Goal: Obtain resource: Obtain resource

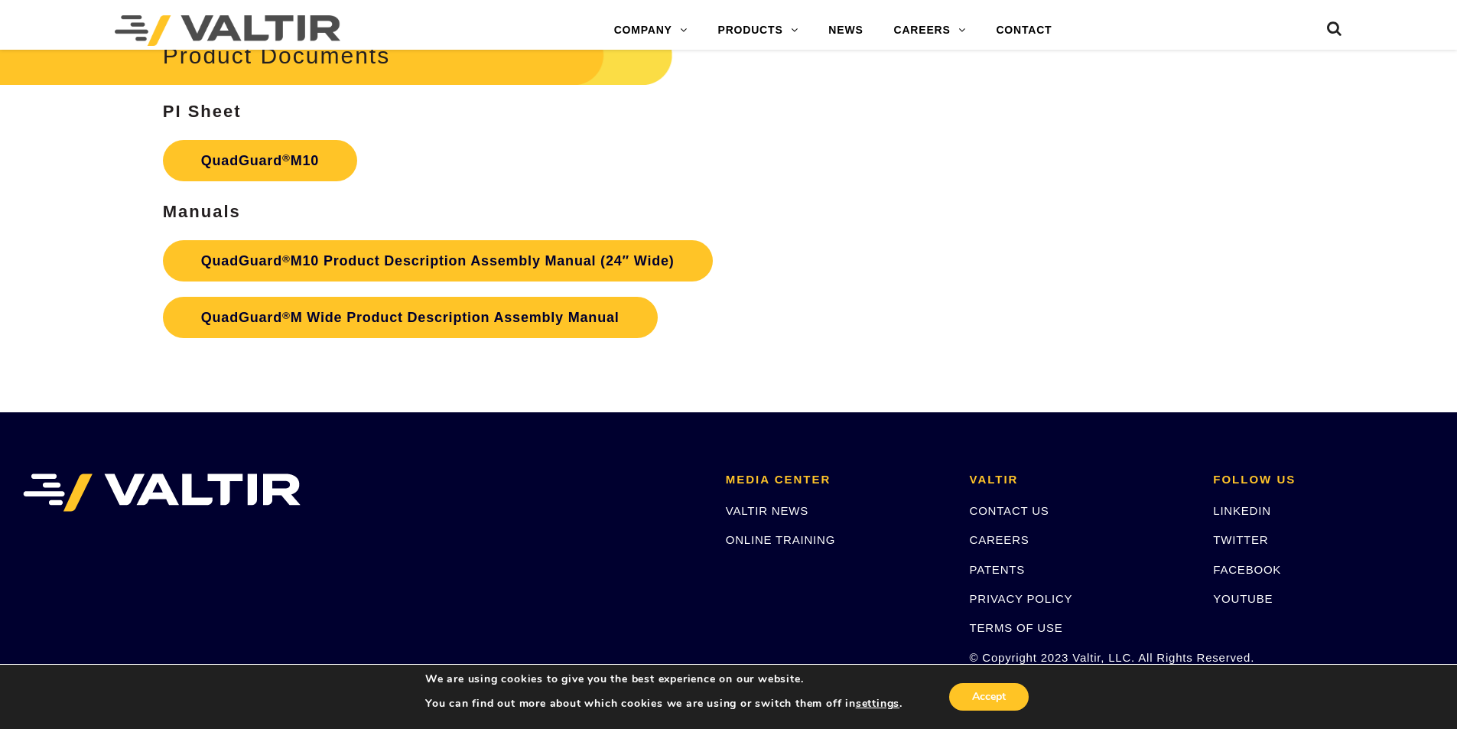
scroll to position [5600, 0]
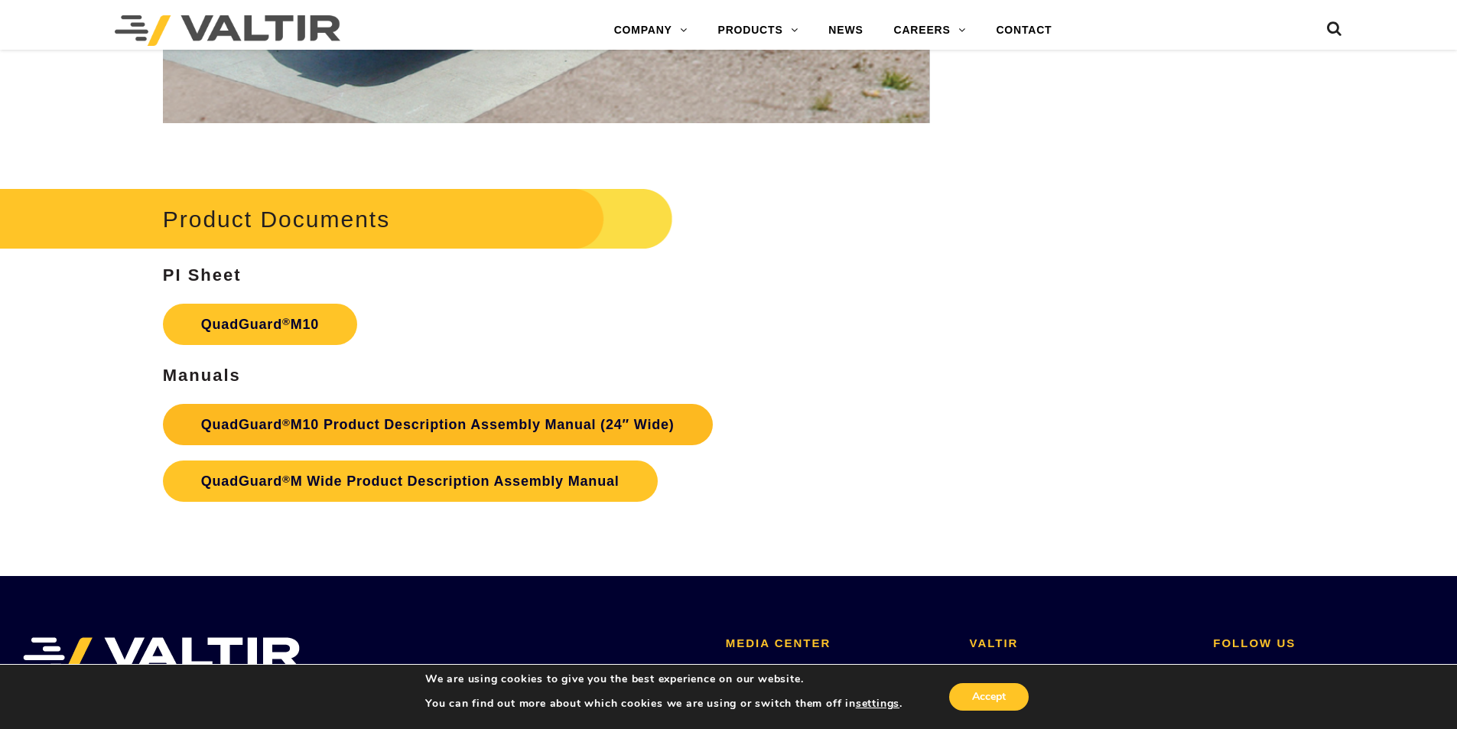
click at [496, 438] on link "QuadGuard ® M10 Product Description Assembly Manual (24″ Wide)" at bounding box center [438, 424] width 550 height 41
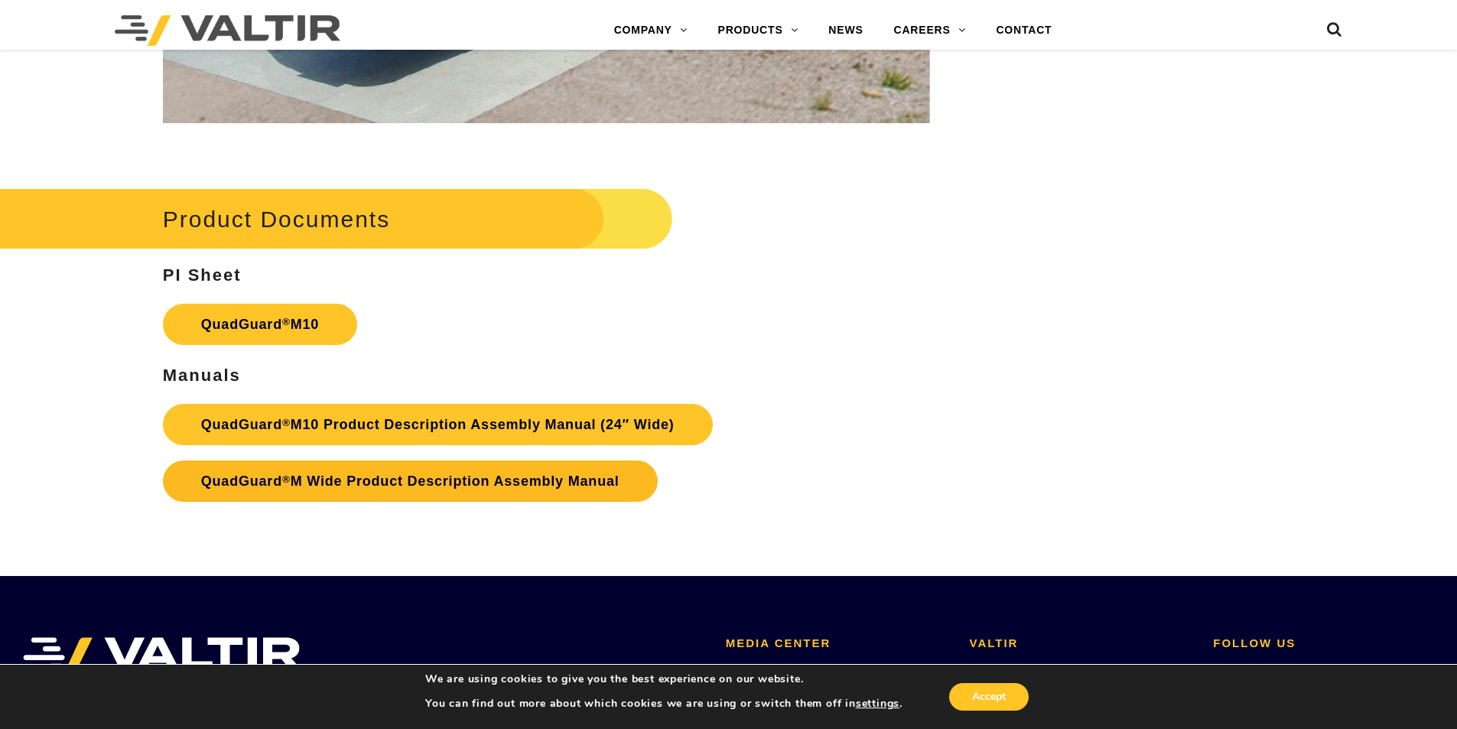
click at [474, 479] on link "QuadGuard ® M Wide Product Description Assembly Manual" at bounding box center [410, 481] width 495 height 41
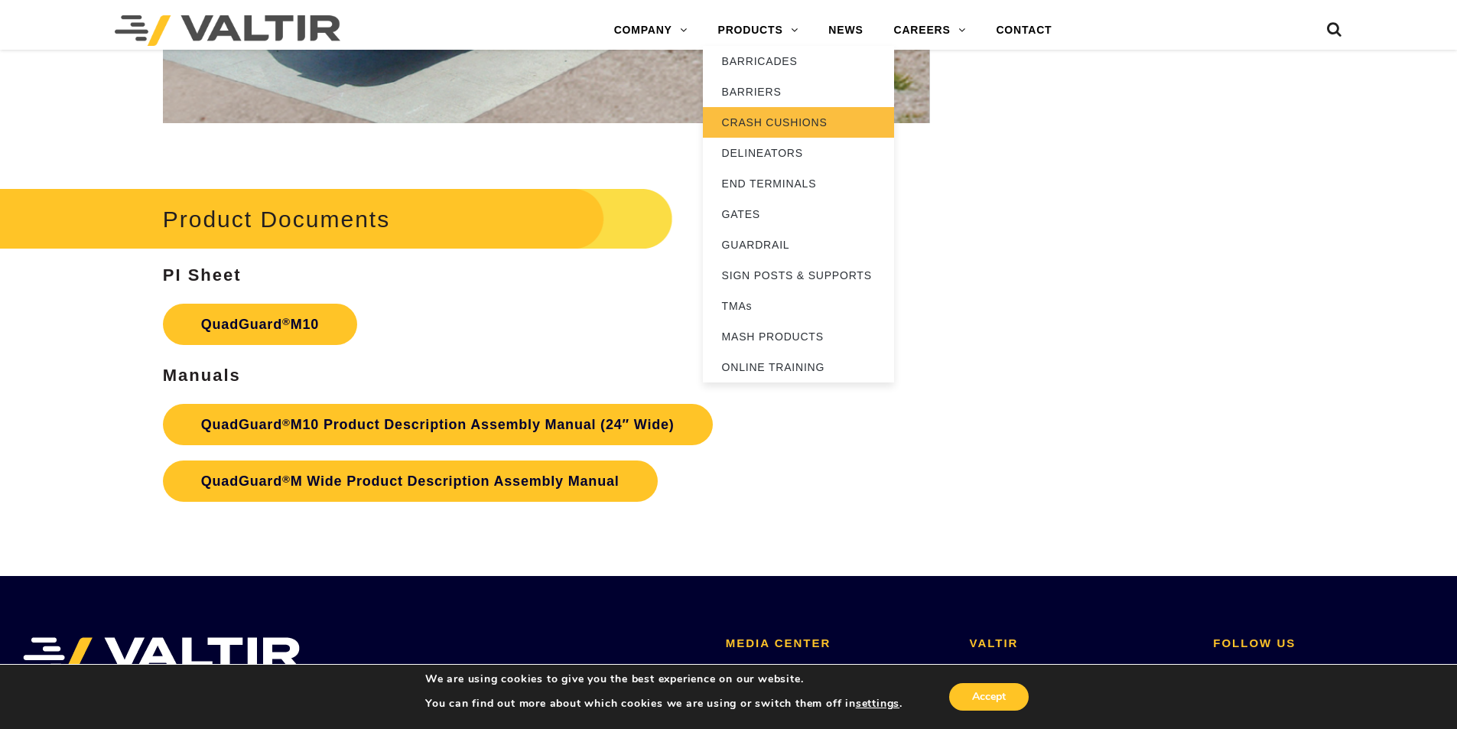
click at [764, 117] on link "CRASH CUSHIONS" at bounding box center [798, 122] width 191 height 31
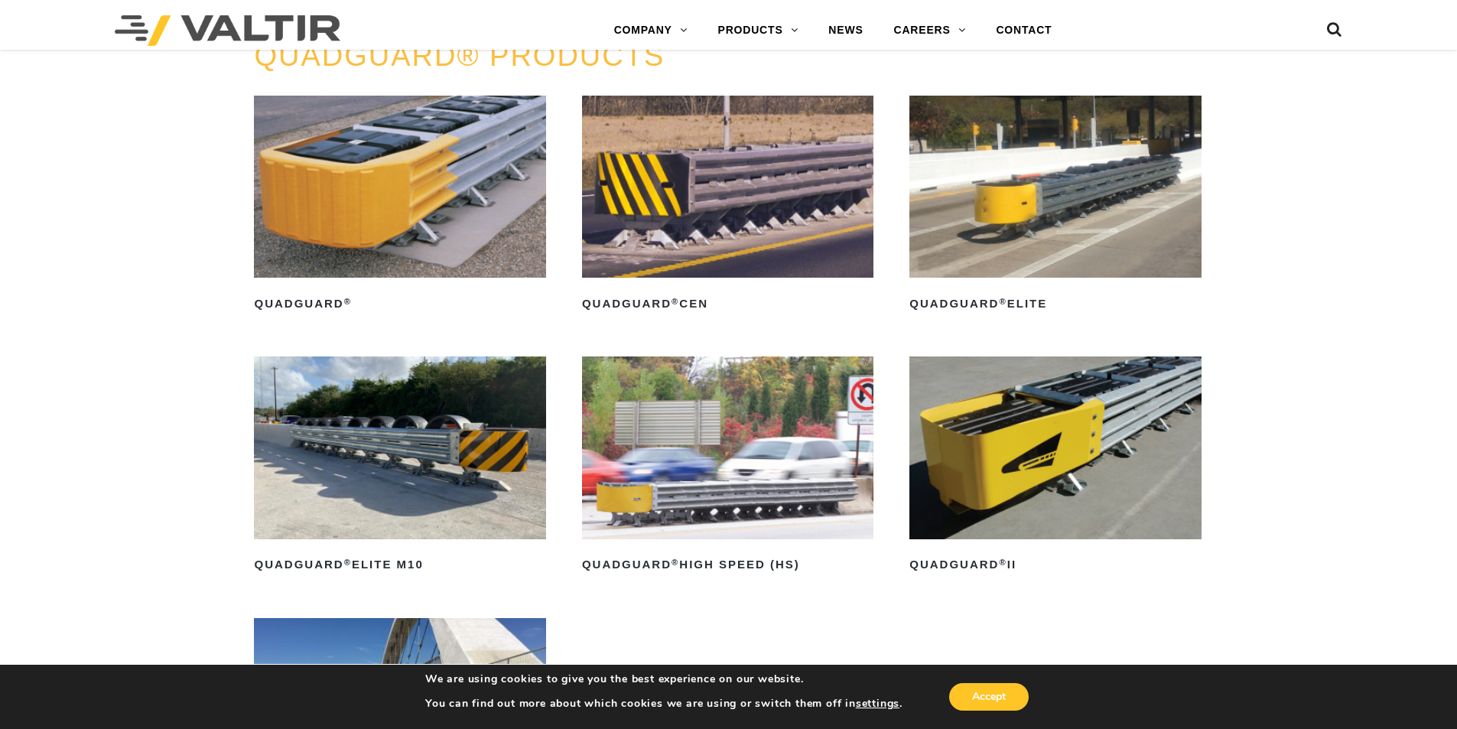
scroll to position [1071, 0]
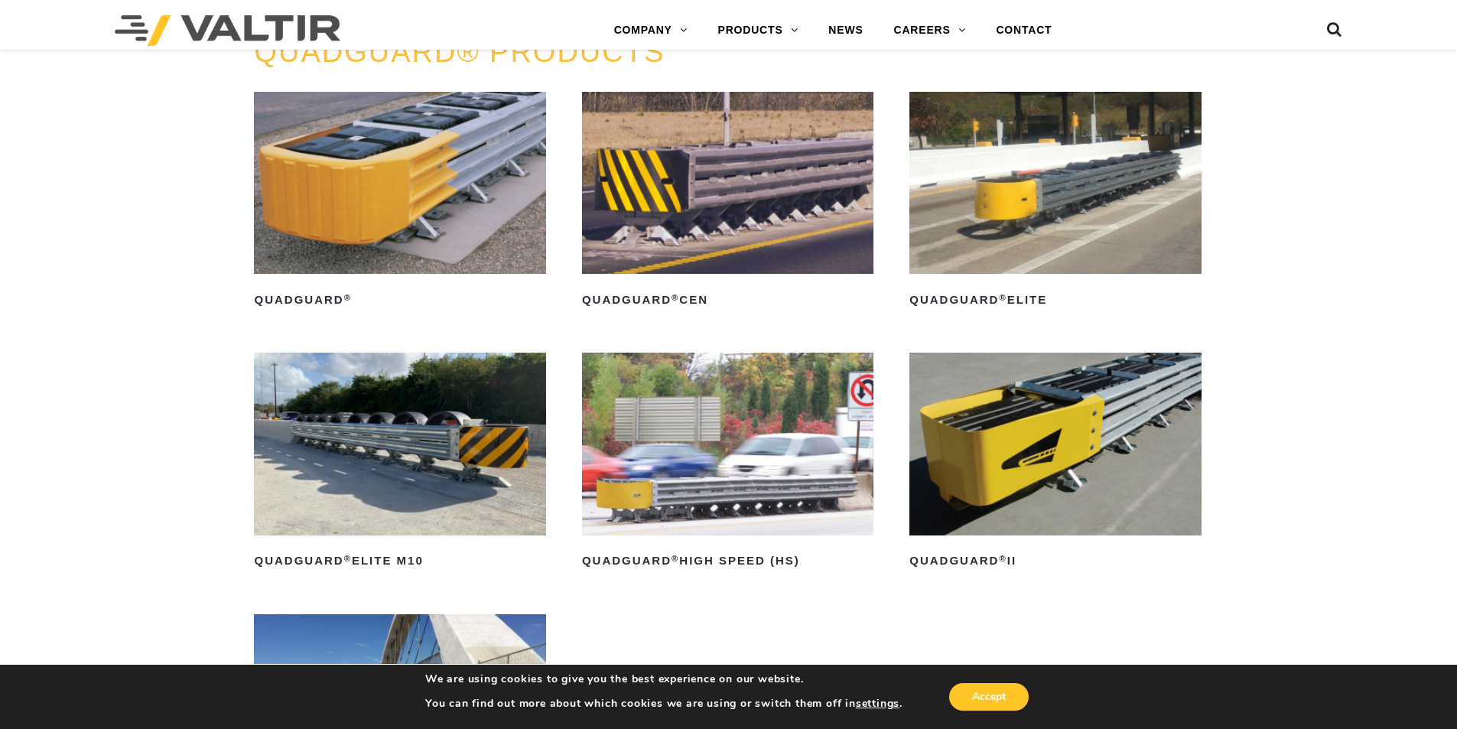
click at [1057, 447] on img at bounding box center [1055, 444] width 291 height 182
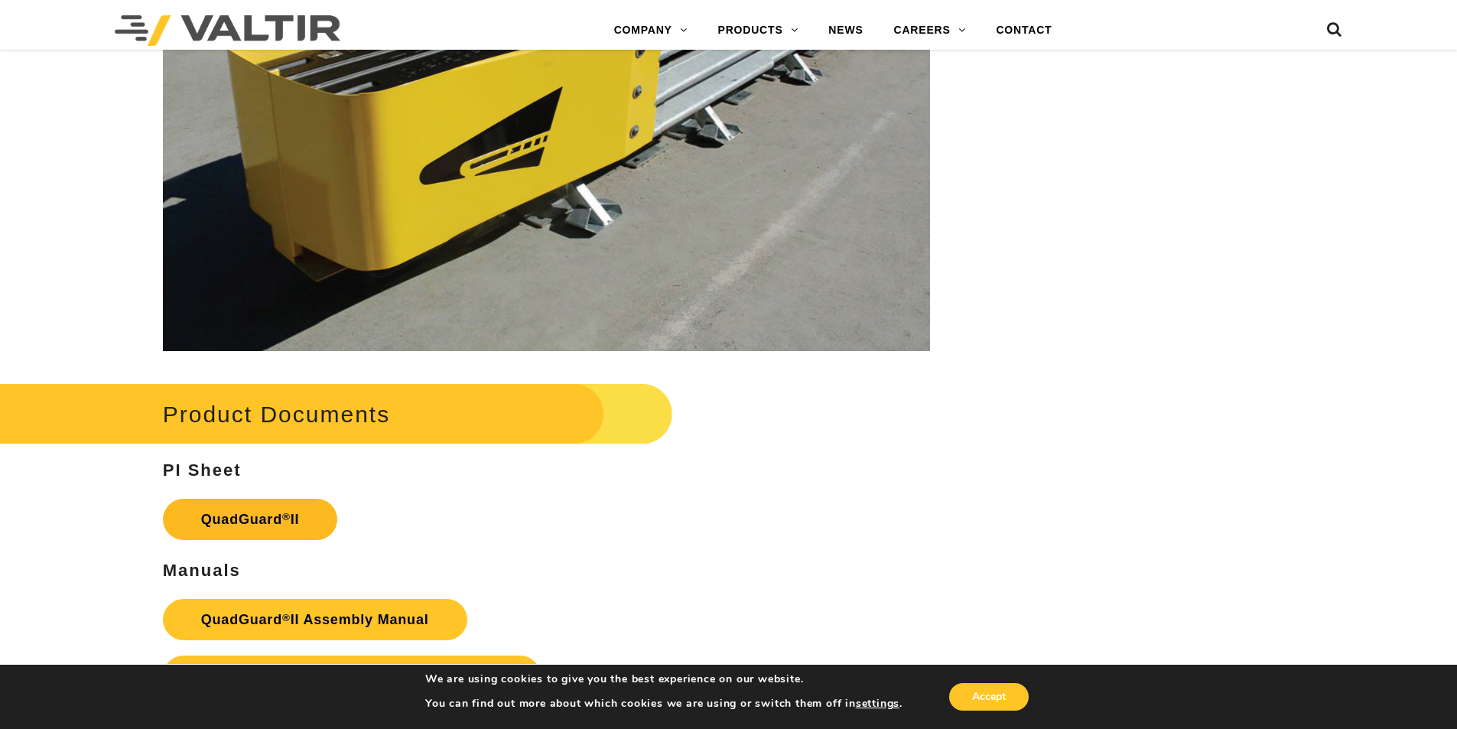
scroll to position [3060, 0]
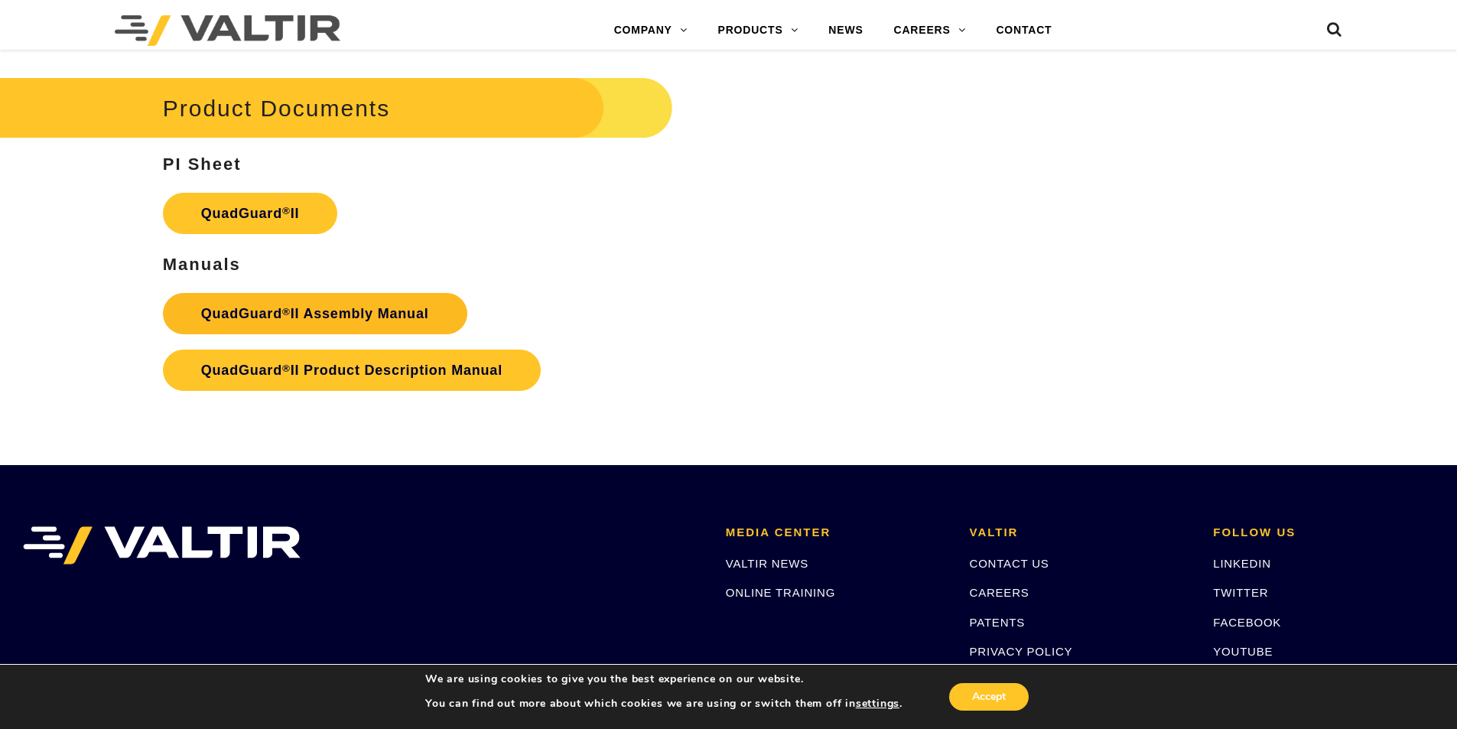
click at [347, 306] on strong "QuadGuard ® II Assembly Manual" at bounding box center [315, 313] width 228 height 15
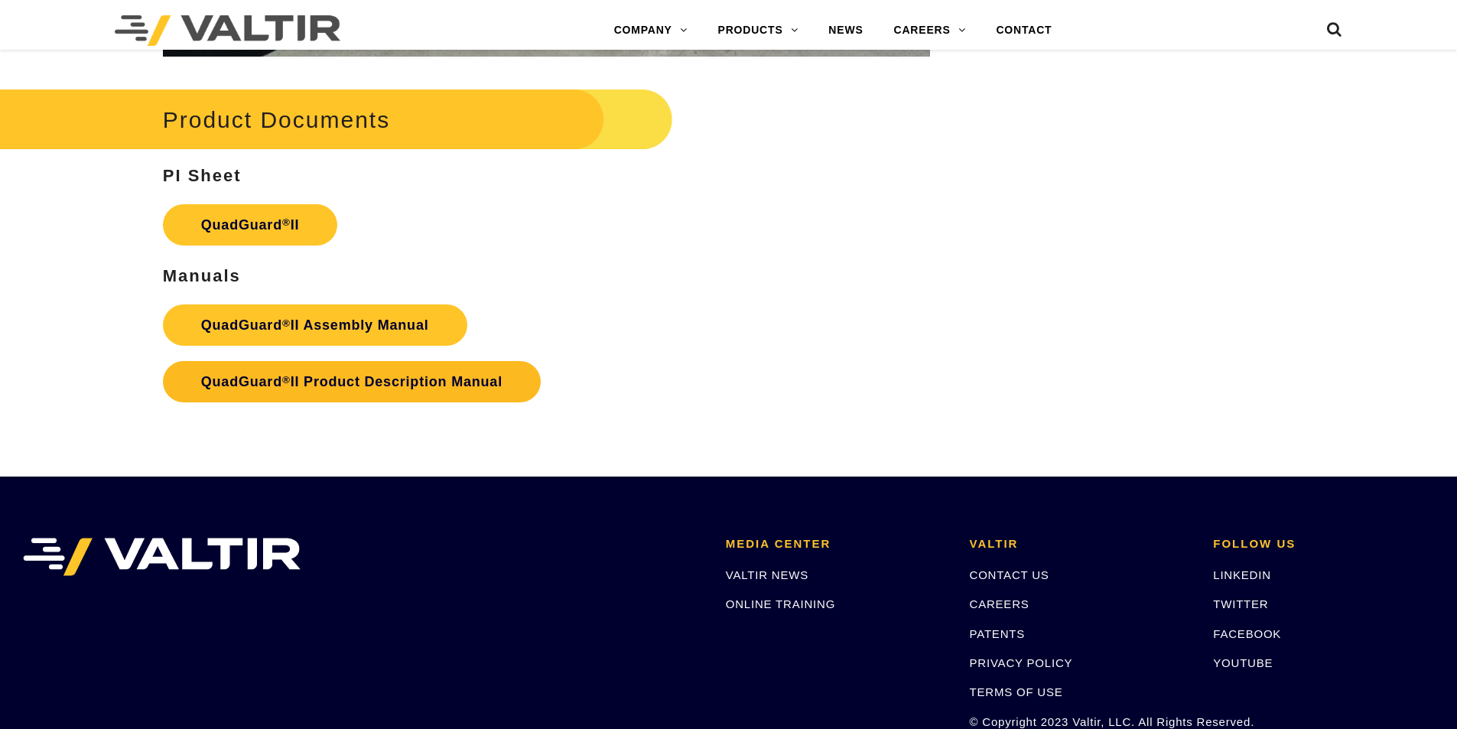
scroll to position [3060, 0]
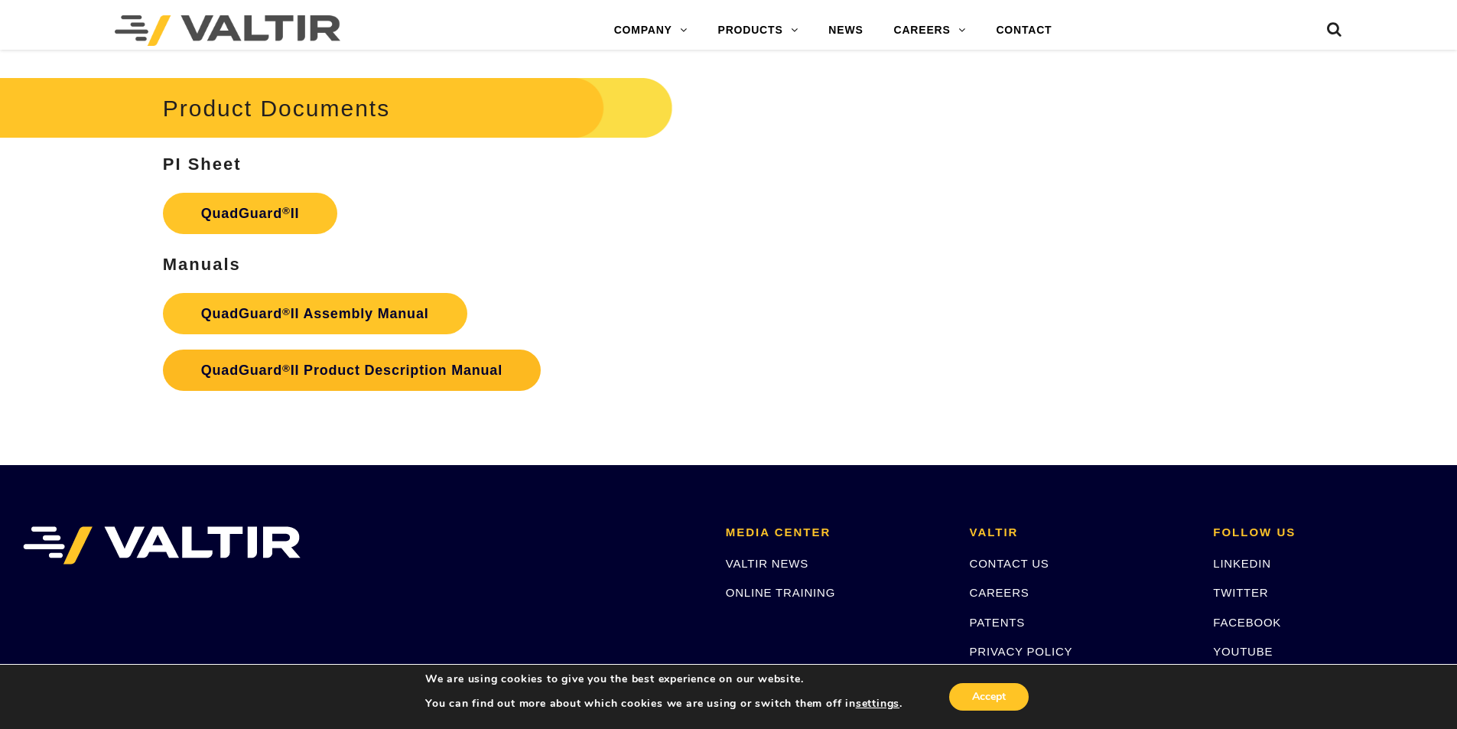
click at [366, 363] on strong "QuadGuard ® II Product Description Manual" at bounding box center [351, 370] width 301 height 15
